Goal: Transaction & Acquisition: Purchase product/service

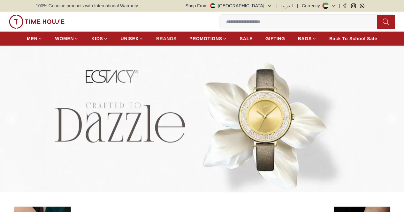
click at [175, 41] on span "BRANDS" at bounding box center [166, 38] width 20 height 6
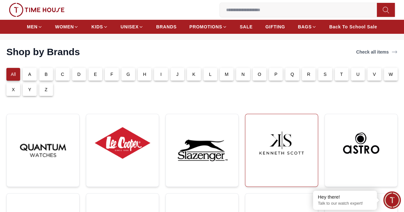
scroll to position [96, 0]
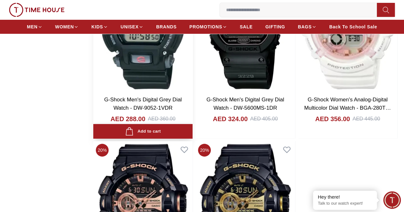
scroll to position [1213, 0]
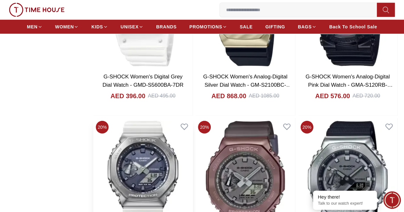
scroll to position [3352, 0]
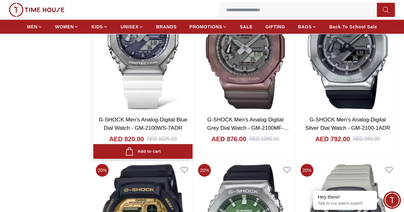
scroll to position [3480, 0]
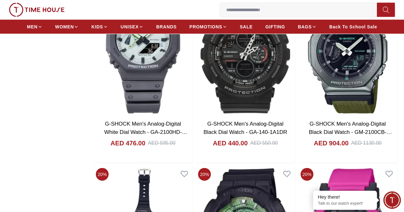
scroll to position [5587, 0]
